Goal: Information Seeking & Learning: Find specific page/section

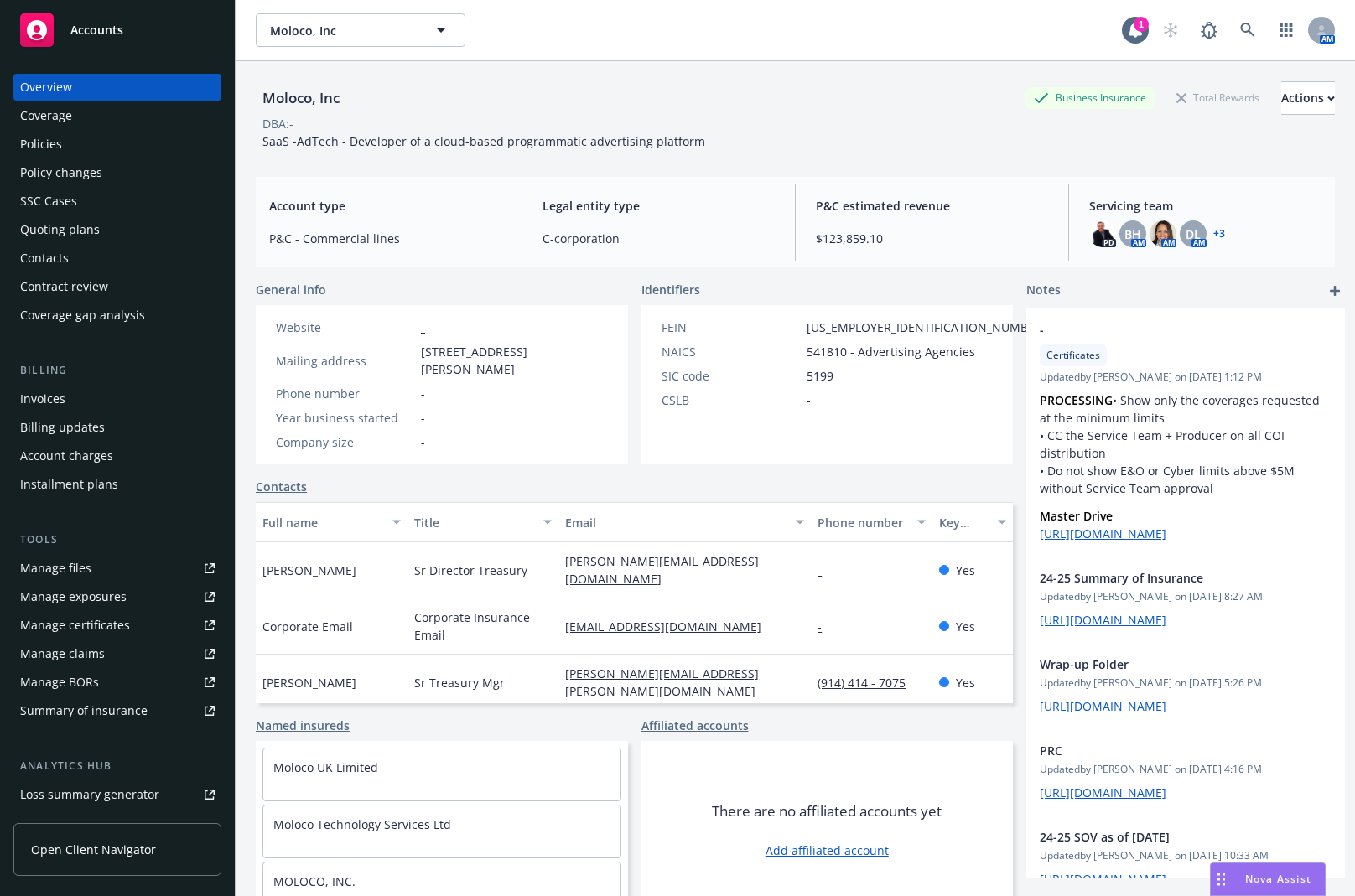
drag, startPoint x: 0, startPoint y: 0, endPoint x: 142, endPoint y: 142, distance: 200.8
click at [142, 142] on div "Policies" at bounding box center [117, 144] width 195 height 27
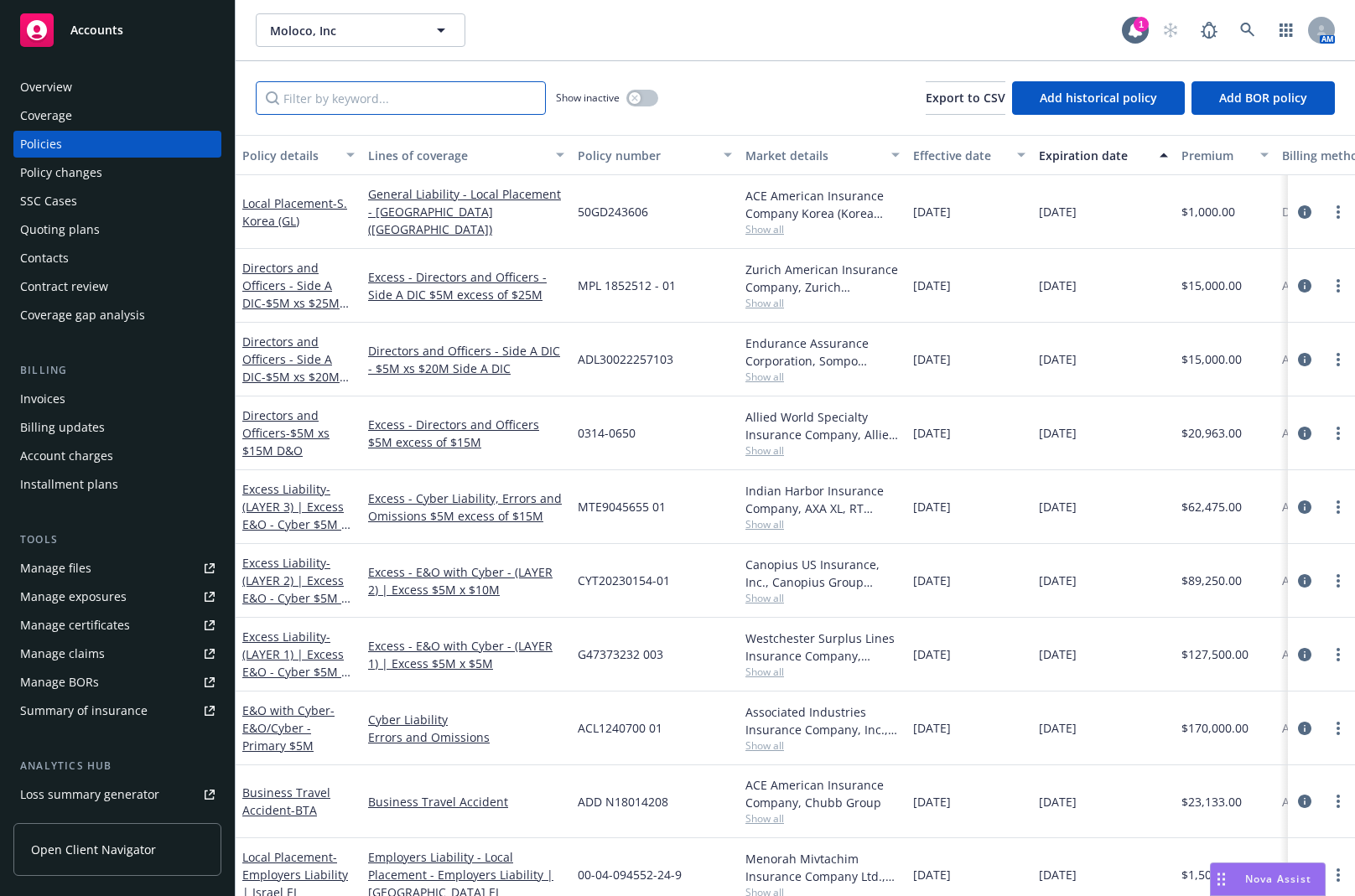
click at [482, 96] on input "Filter by keyword..." at bounding box center [401, 98] width 290 height 33
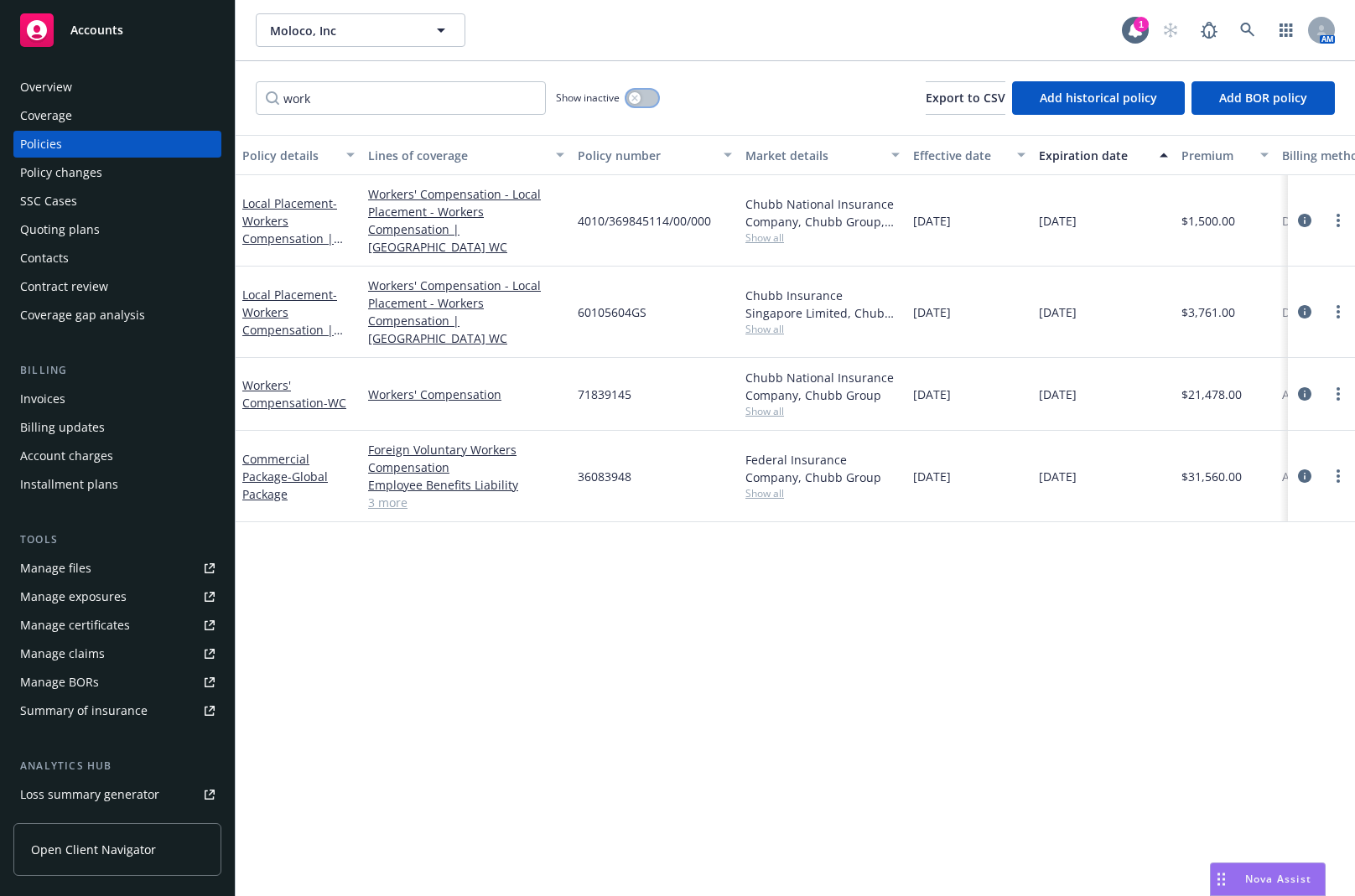
click at [645, 102] on button "button" at bounding box center [642, 98] width 31 height 17
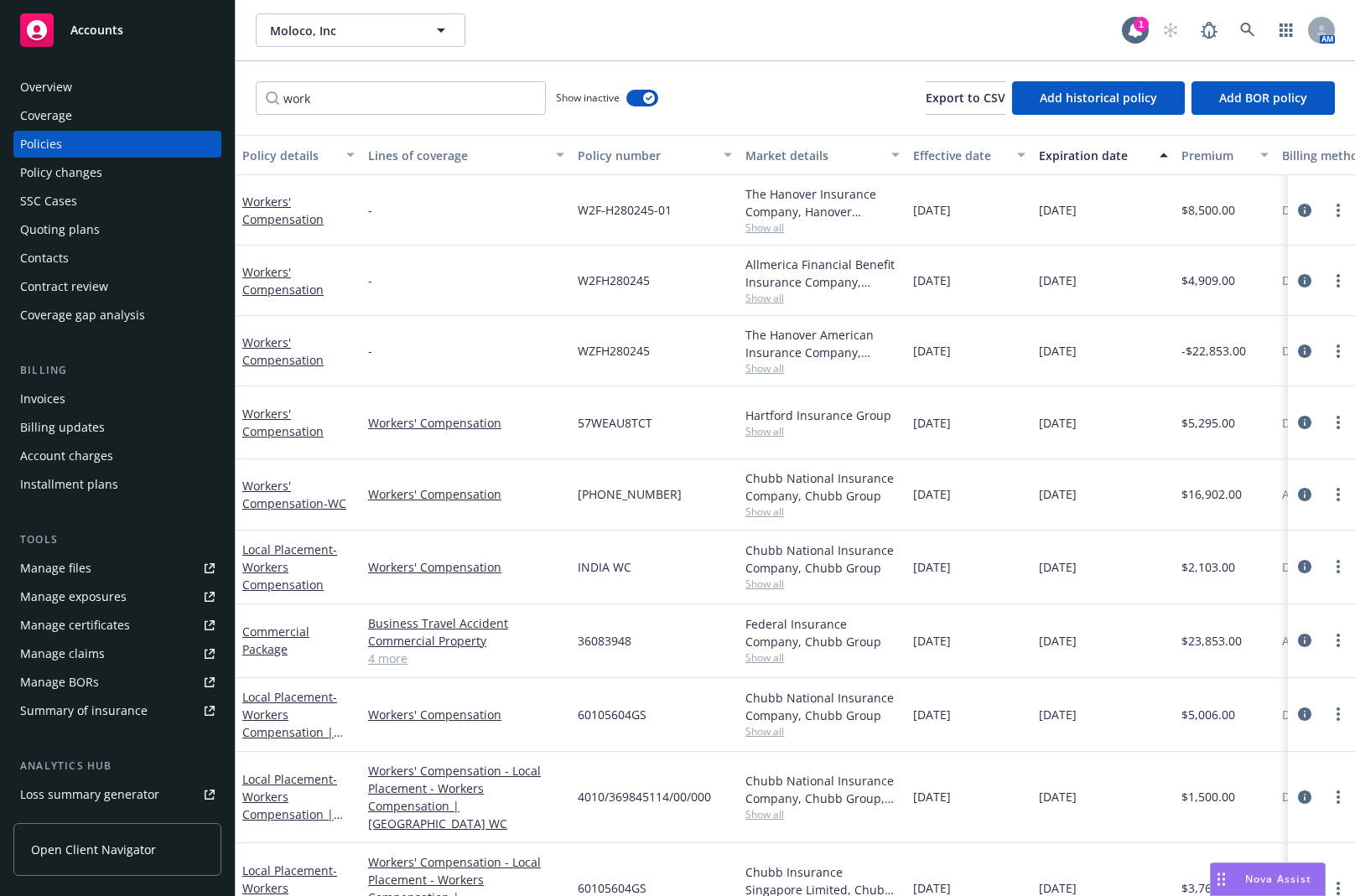
click at [1093, 151] on div "Expiration date" at bounding box center [1095, 155] width 111 height 18
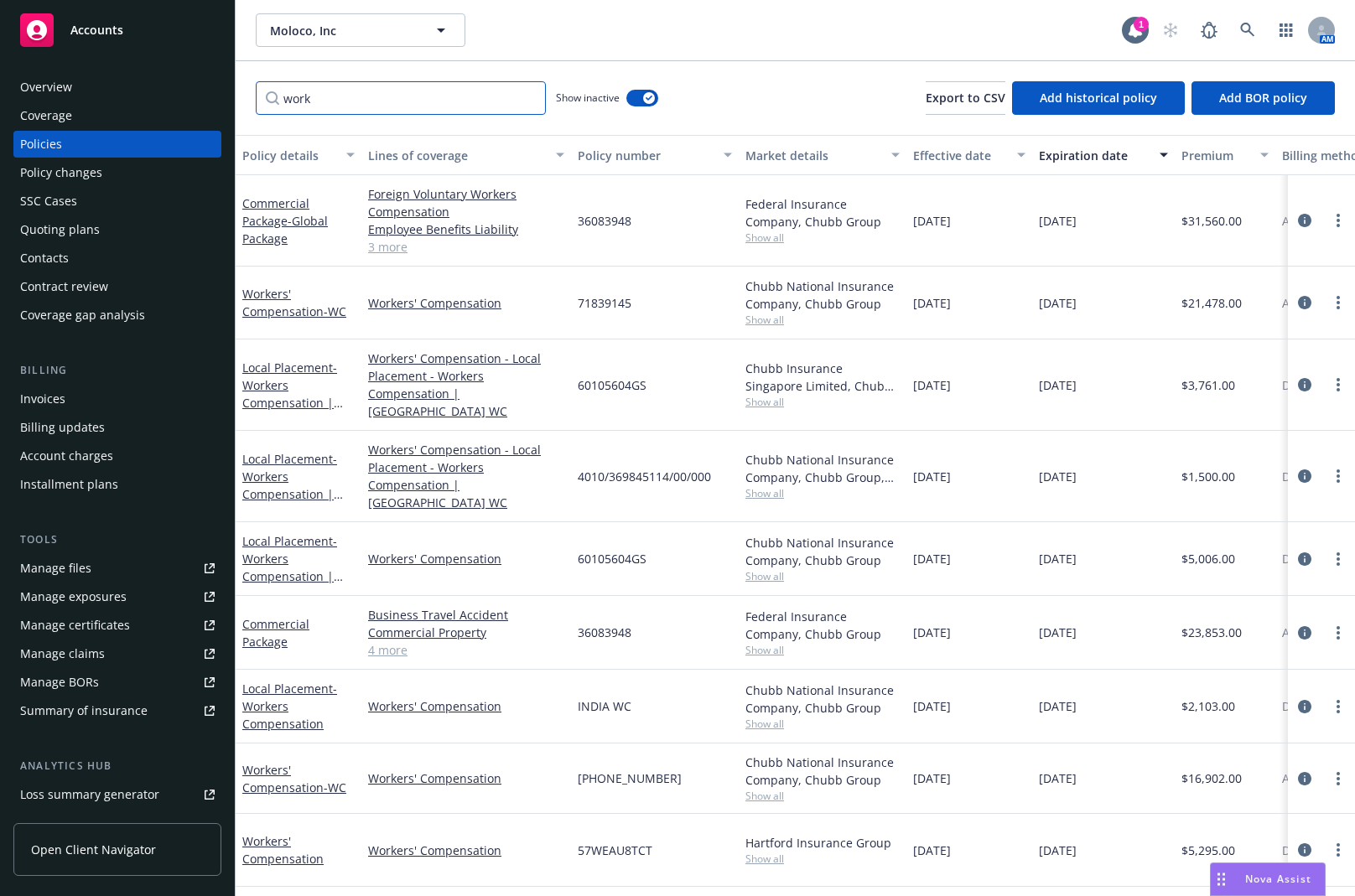
click at [431, 101] on input "work" at bounding box center [401, 98] width 290 height 33
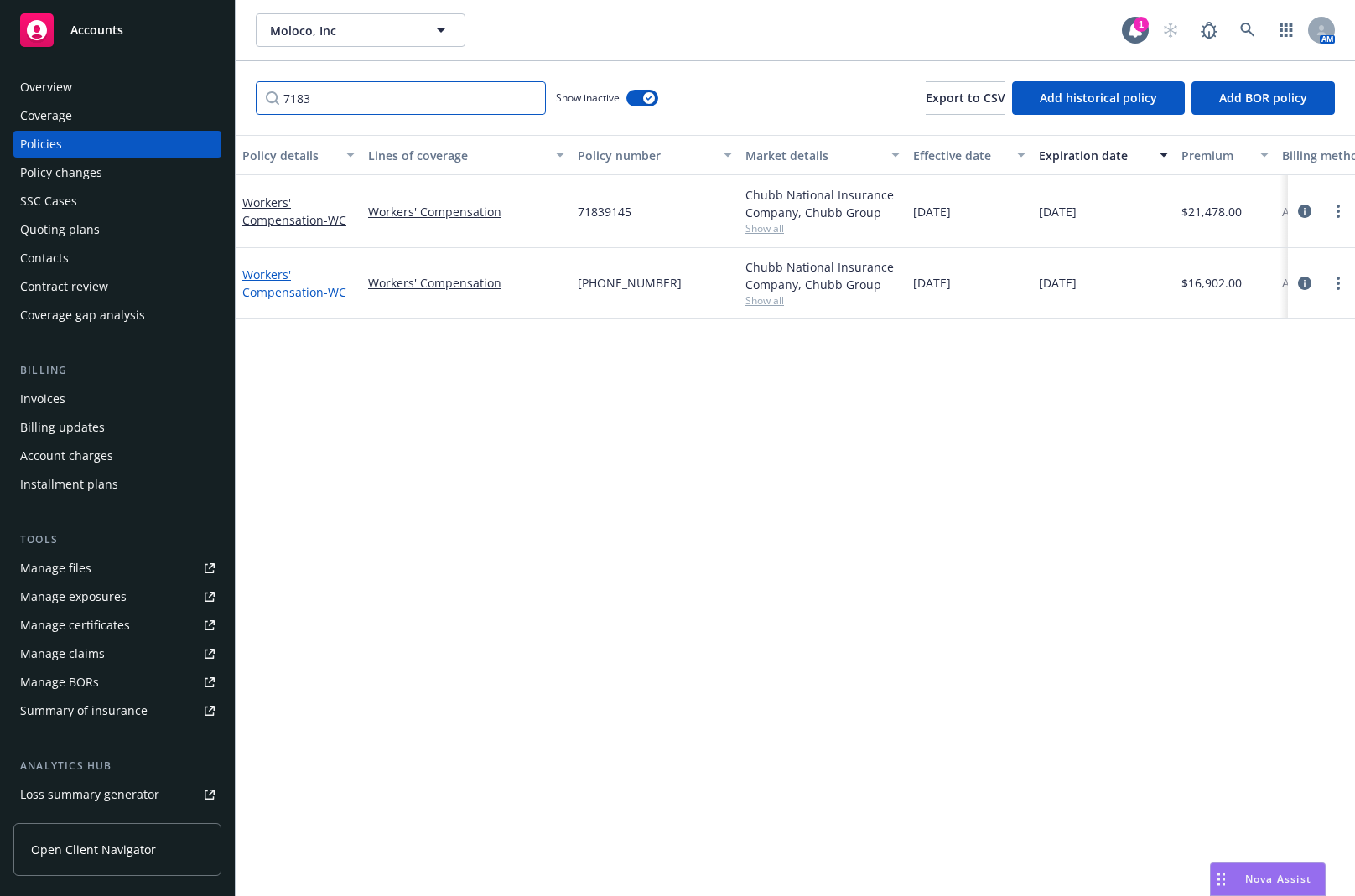
type input "7183"
click at [269, 295] on link "Workers' Compensation - WC" at bounding box center [294, 284] width 104 height 33
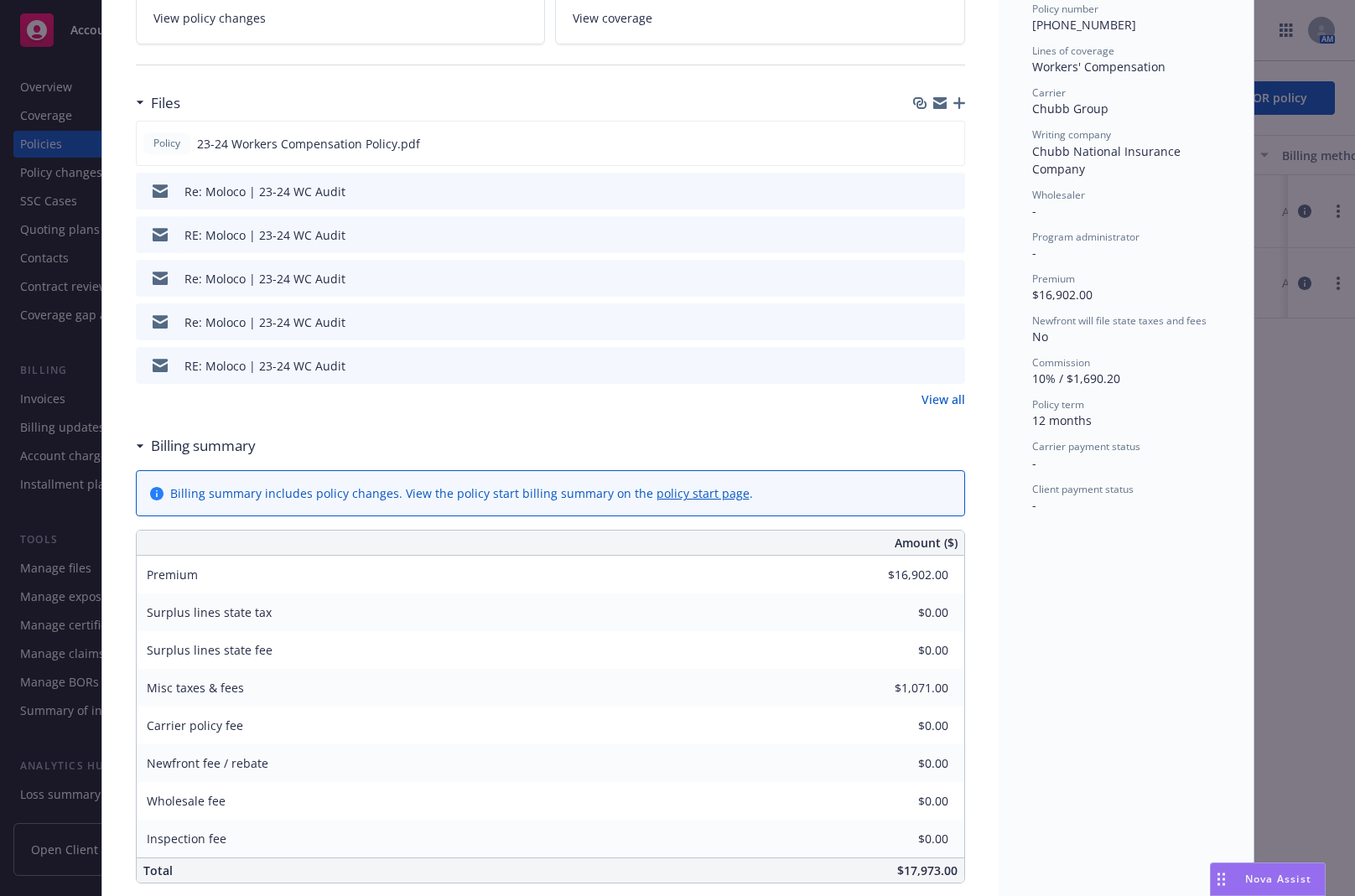
scroll to position [466, 0]
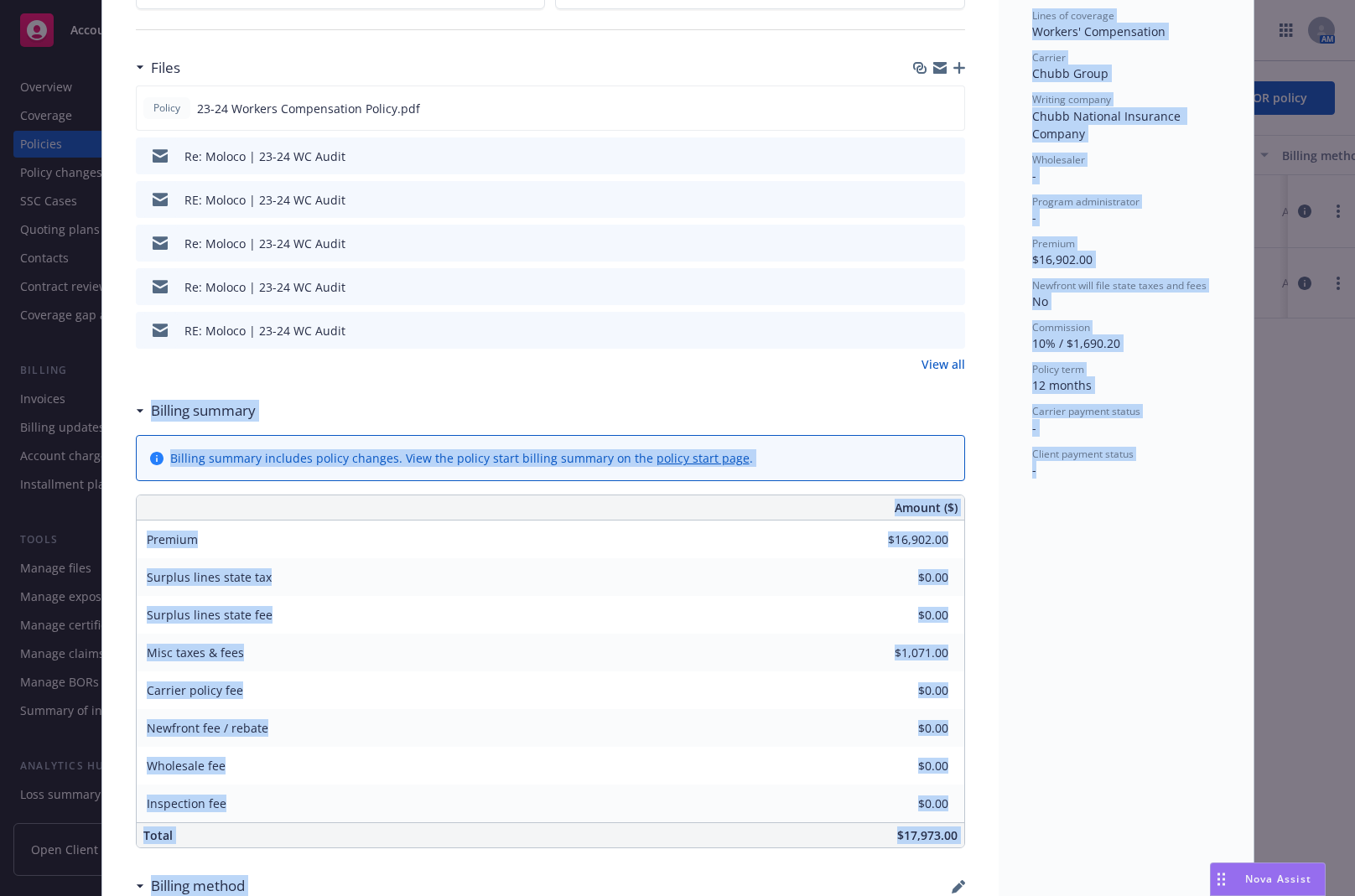
drag, startPoint x: 115, startPoint y: 401, endPoint x: 1039, endPoint y: 624, distance: 950.5
click at [1039, 624] on div "Workers' Compensation - WC Data Entry Team: As per instruction we have not chan…" at bounding box center [678, 666] width 1151 height 2069
click at [1039, 624] on div "Status Renewed Effective dates 11/13/2023 - 11/13/2024 Producer(s) Adam Johnson…" at bounding box center [1126, 666] width 255 height 2069
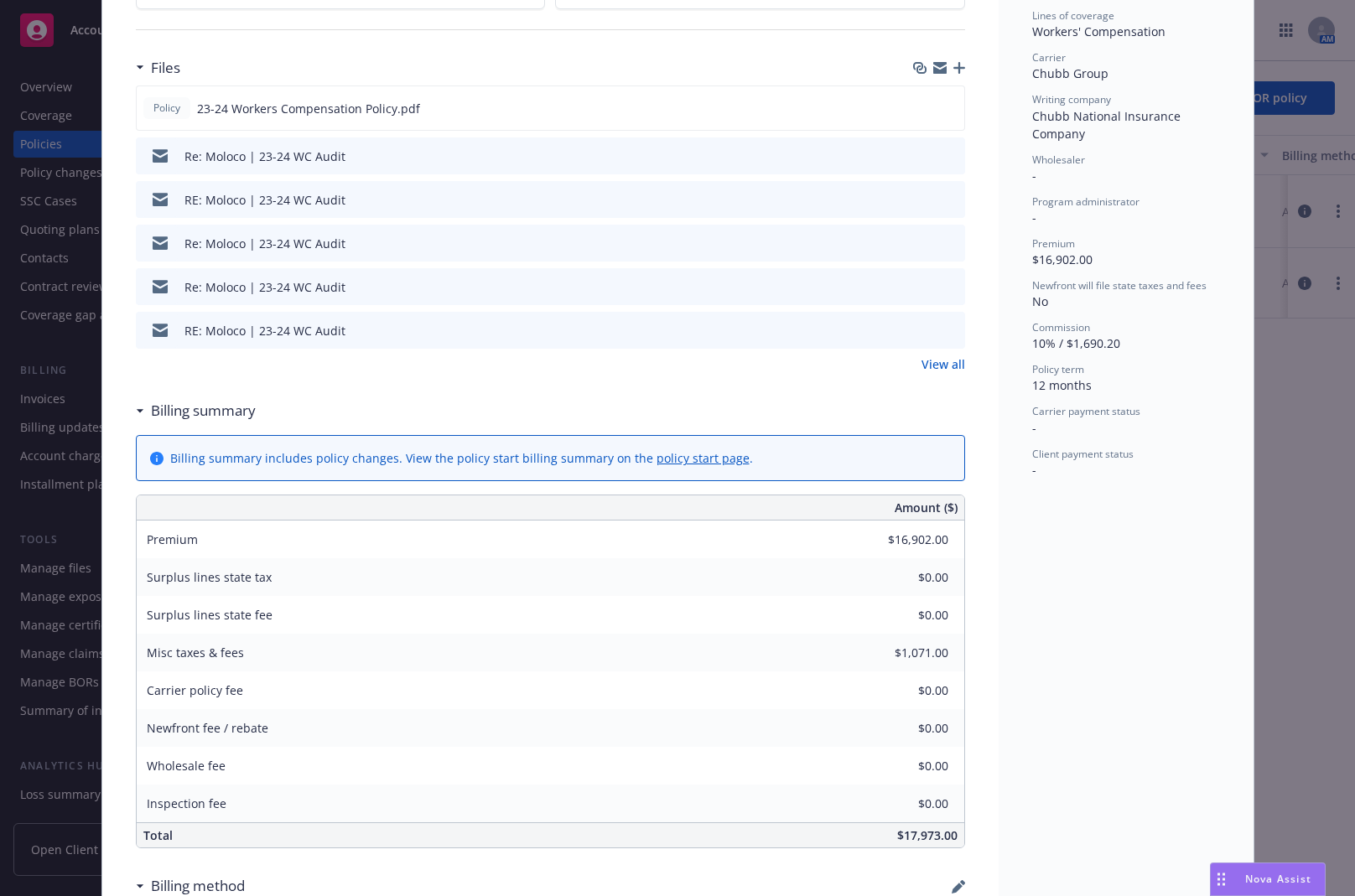
scroll to position [310, 0]
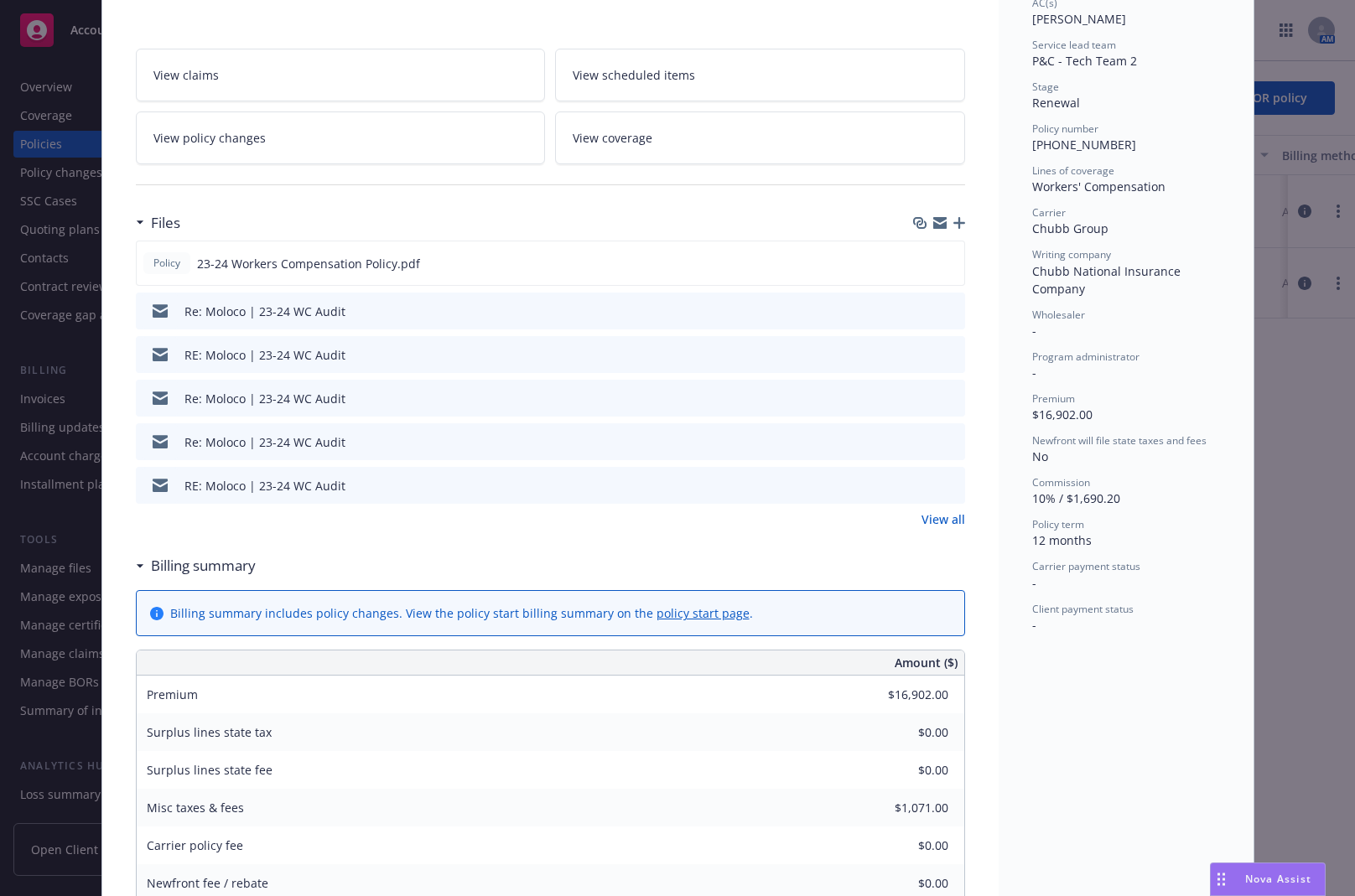
click at [932, 520] on link "View all" at bounding box center [943, 519] width 43 height 18
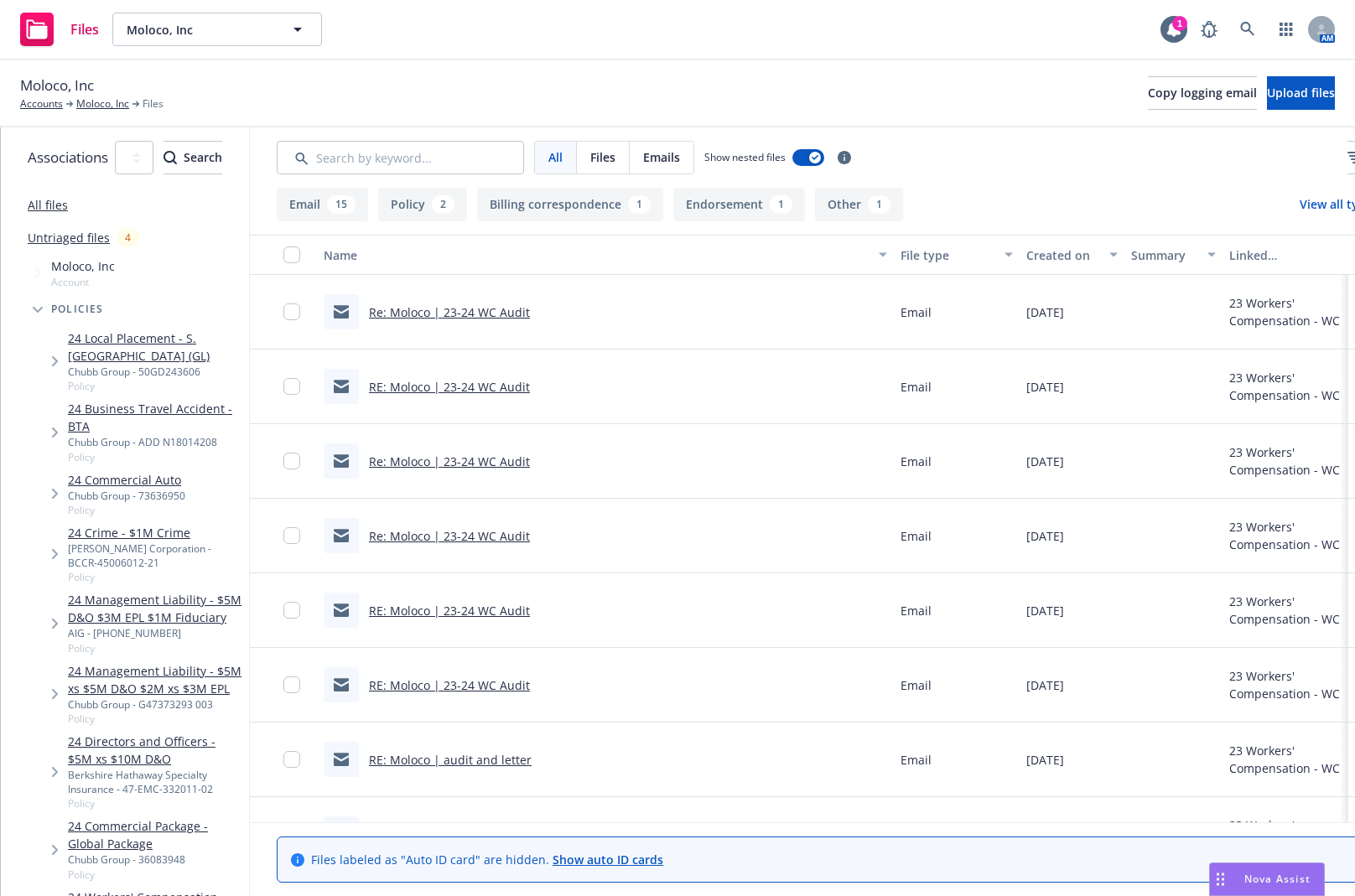
click at [530, 310] on link "Re: Moloco | 23-24 WC Audit" at bounding box center [449, 312] width 161 height 16
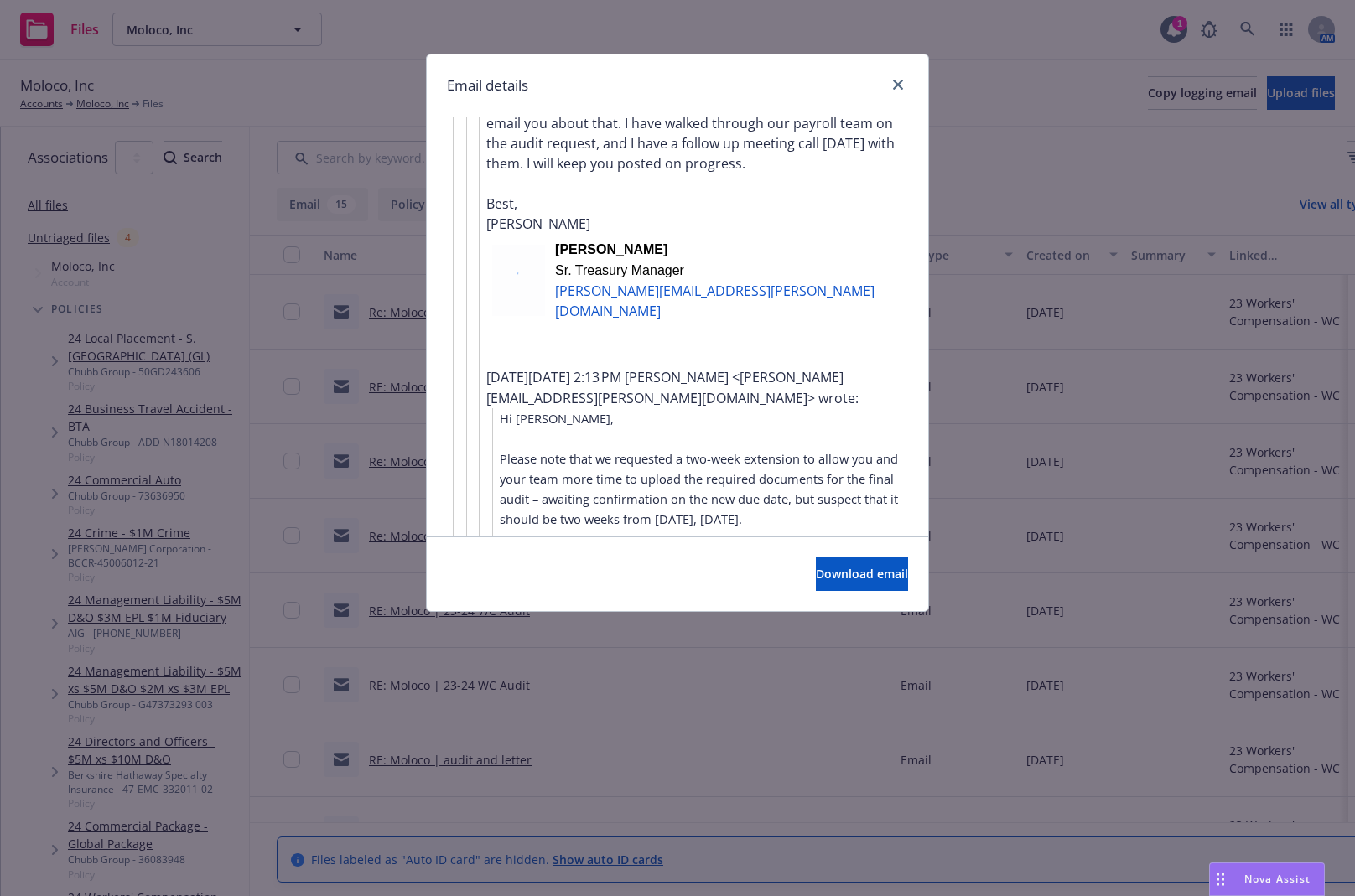
scroll to position [2484, 0]
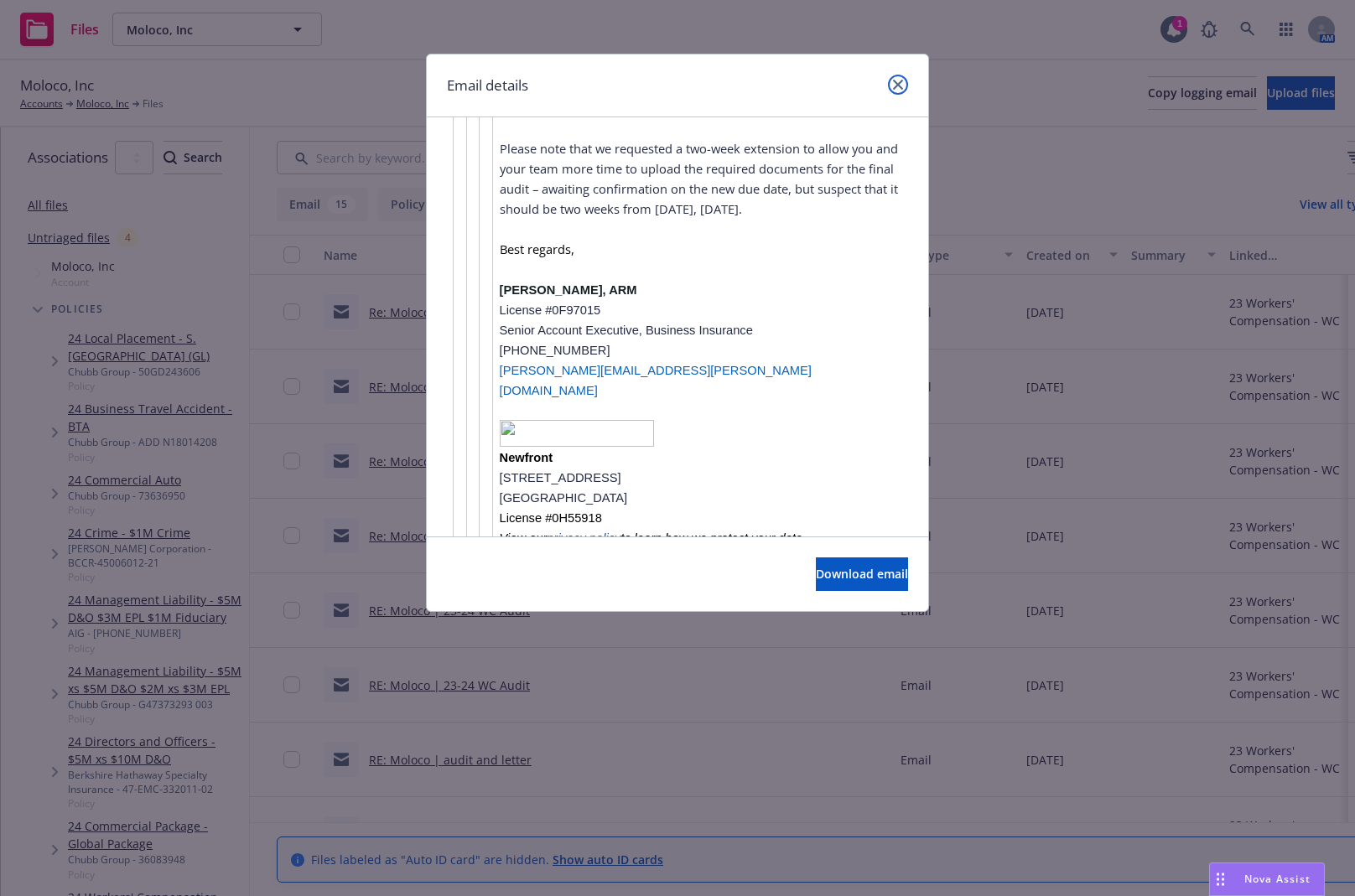
click at [897, 89] on icon "close" at bounding box center [898, 84] width 10 height 10
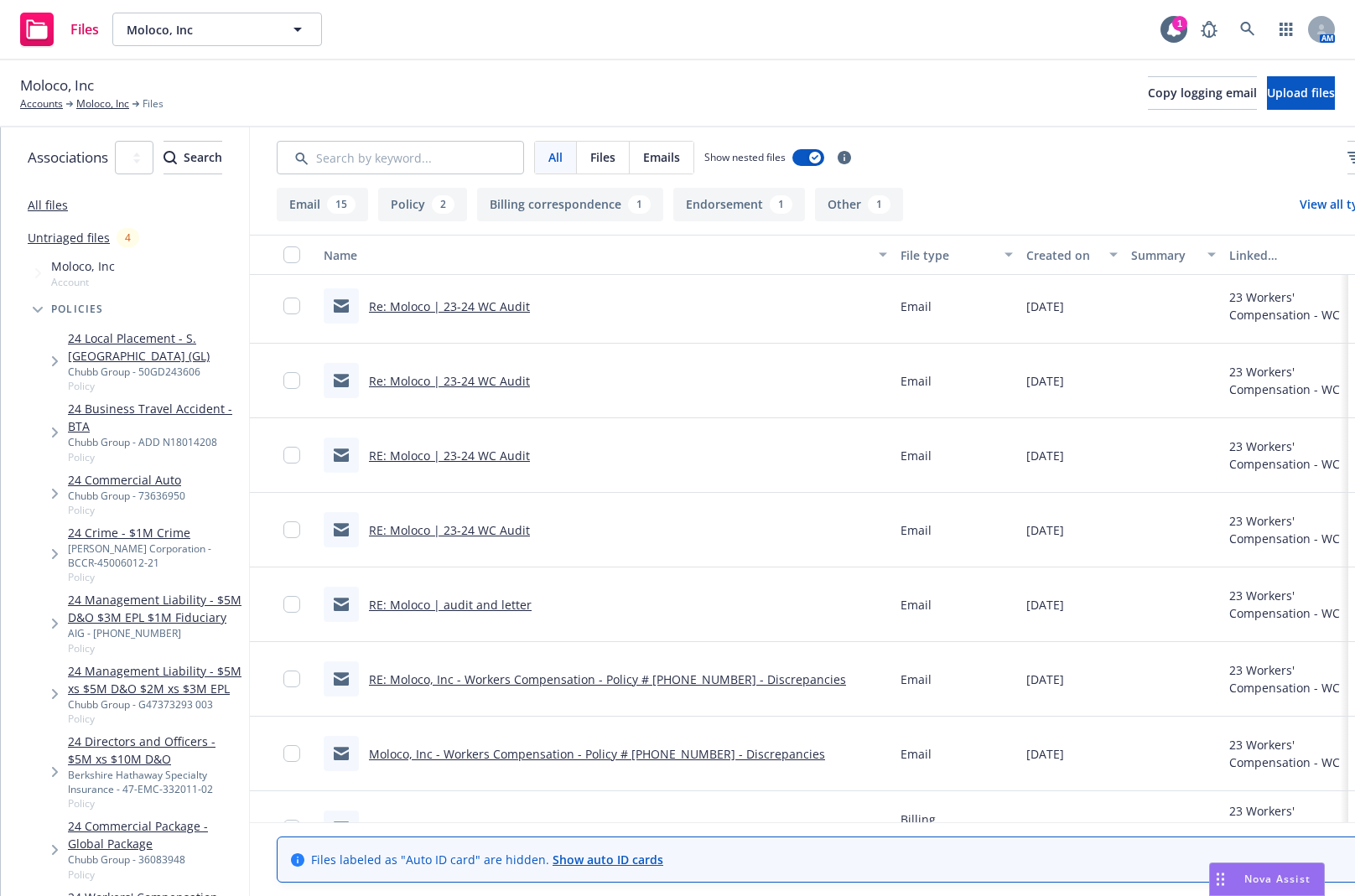
scroll to position [310, 0]
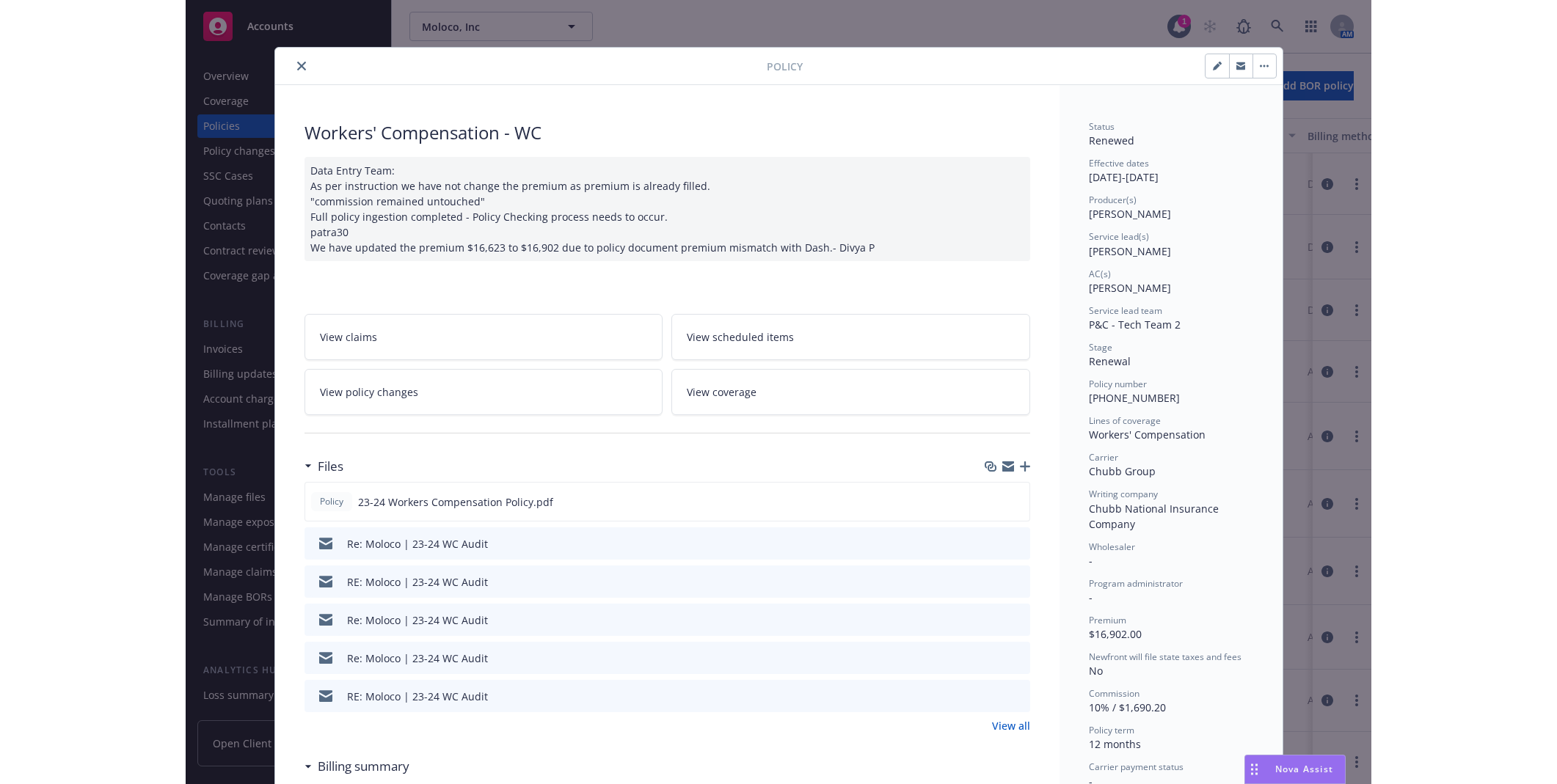
scroll to position [135, 0]
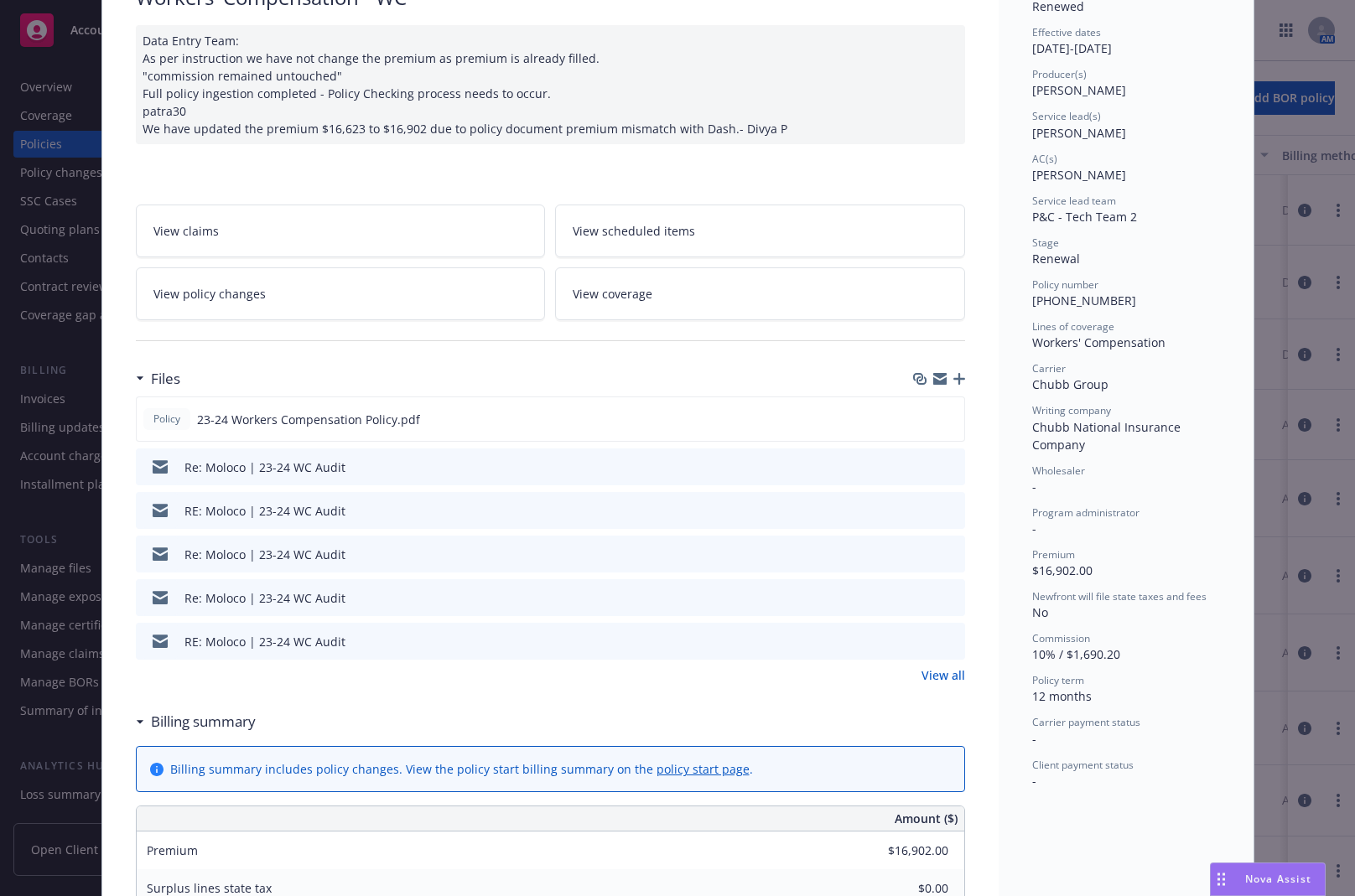
click at [280, 286] on link "View policy changes" at bounding box center [341, 294] width 410 height 53
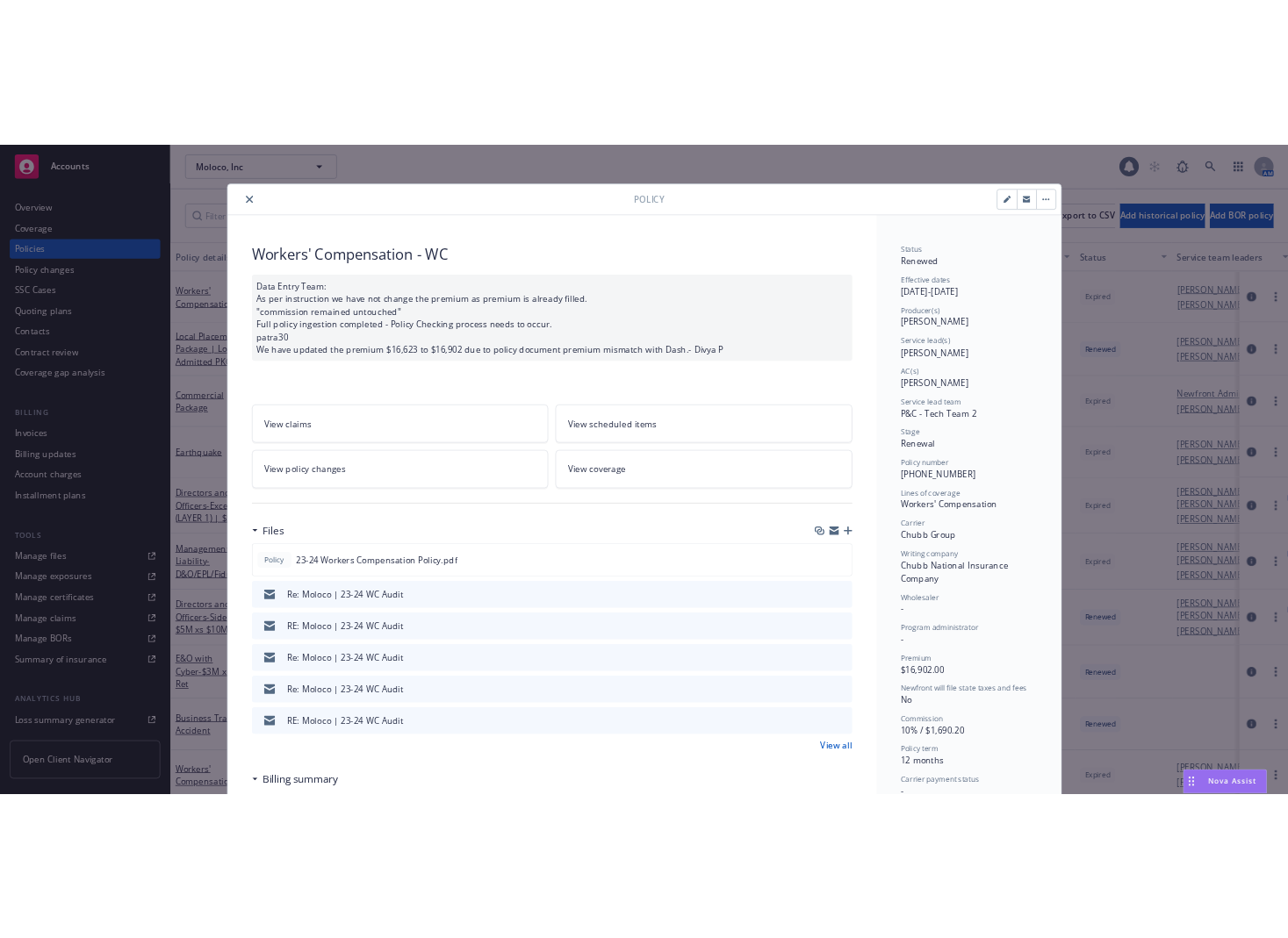
scroll to position [52, 0]
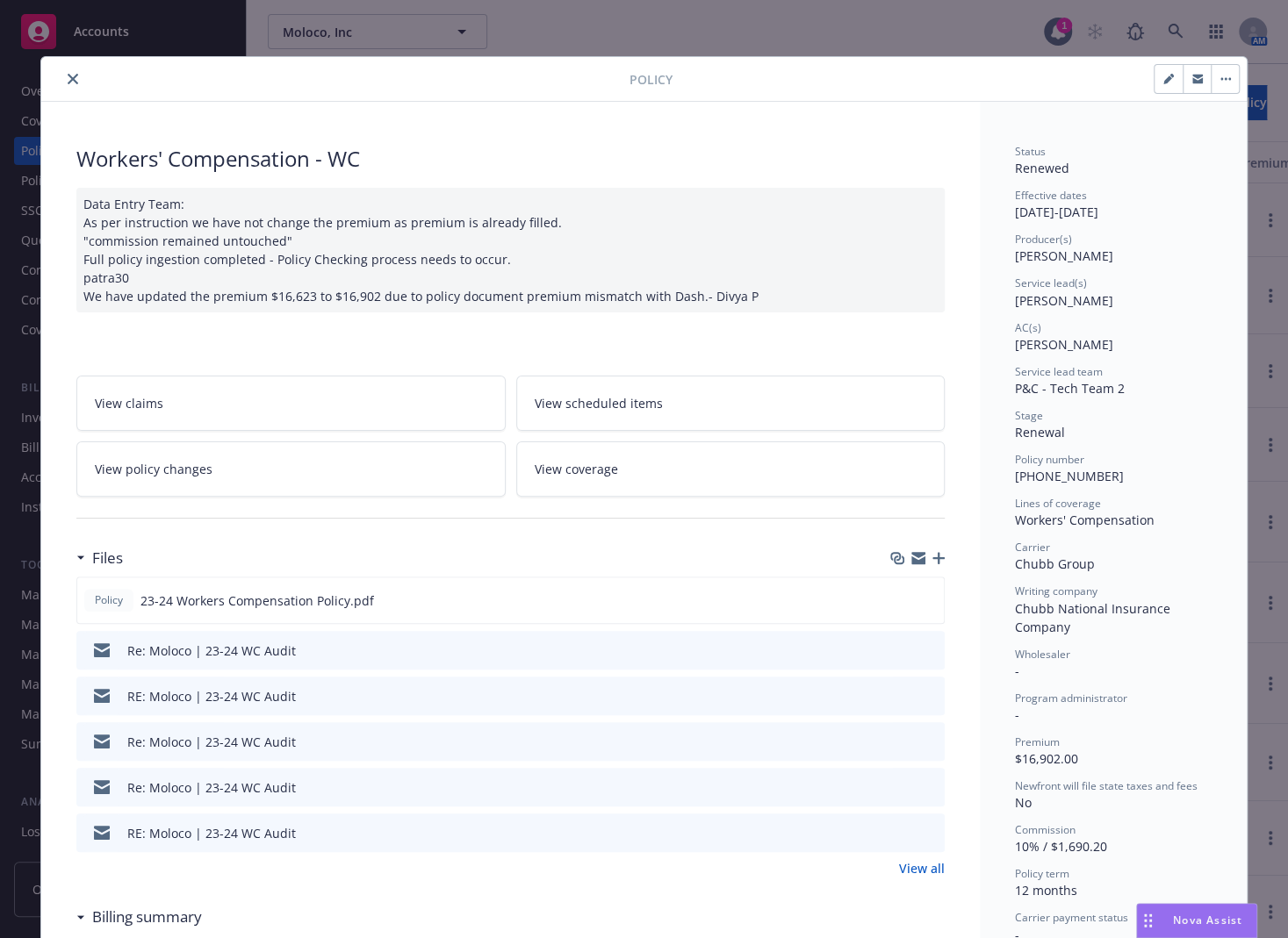
scroll to position [52, 0]
